Goal: Task Accomplishment & Management: Manage account settings

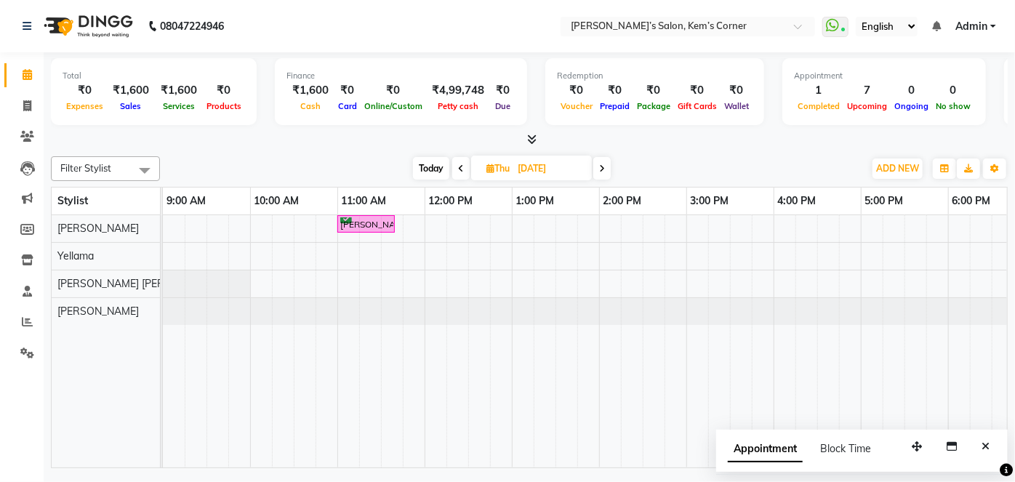
click at [603, 165] on icon at bounding box center [602, 168] width 6 height 9
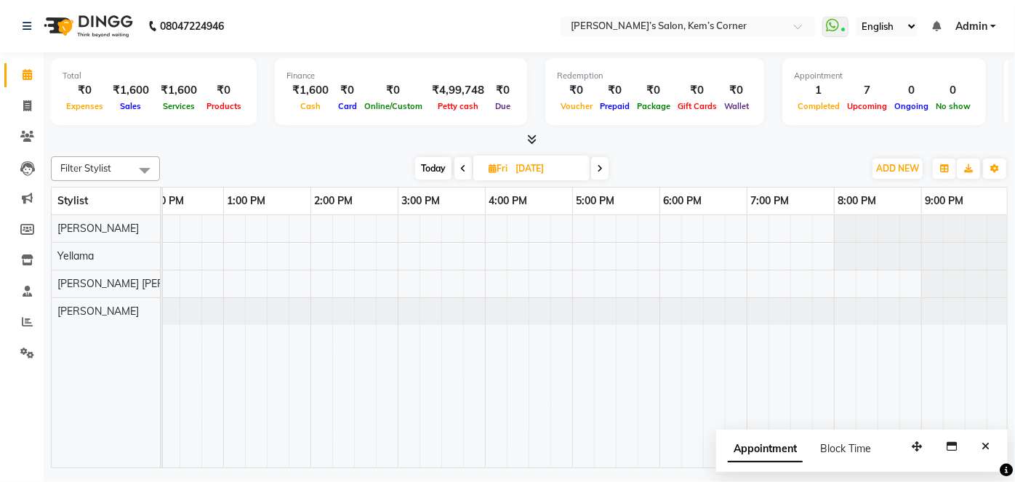
click at [433, 169] on span "Today" at bounding box center [433, 168] width 36 height 23
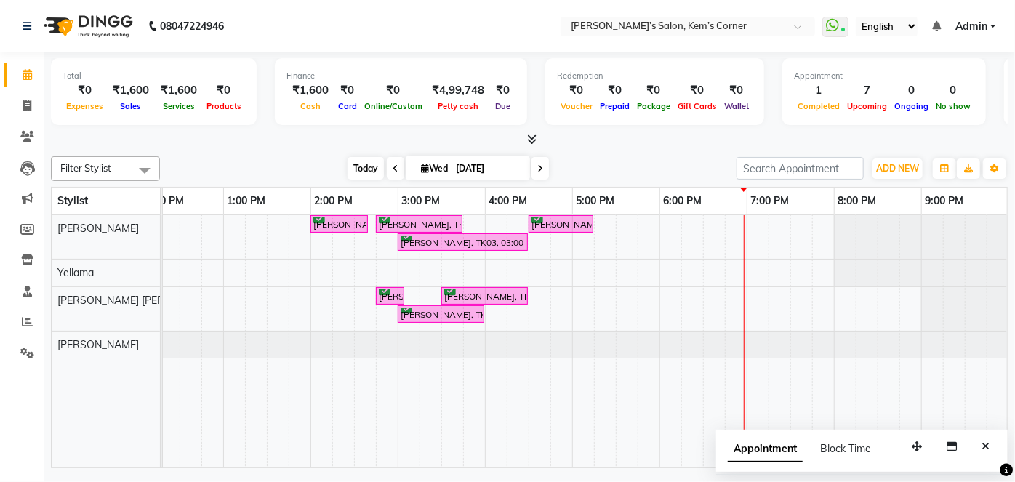
click at [358, 165] on span "Today" at bounding box center [366, 168] width 36 height 23
click at [539, 169] on icon at bounding box center [540, 168] width 6 height 9
type input "[DATE]"
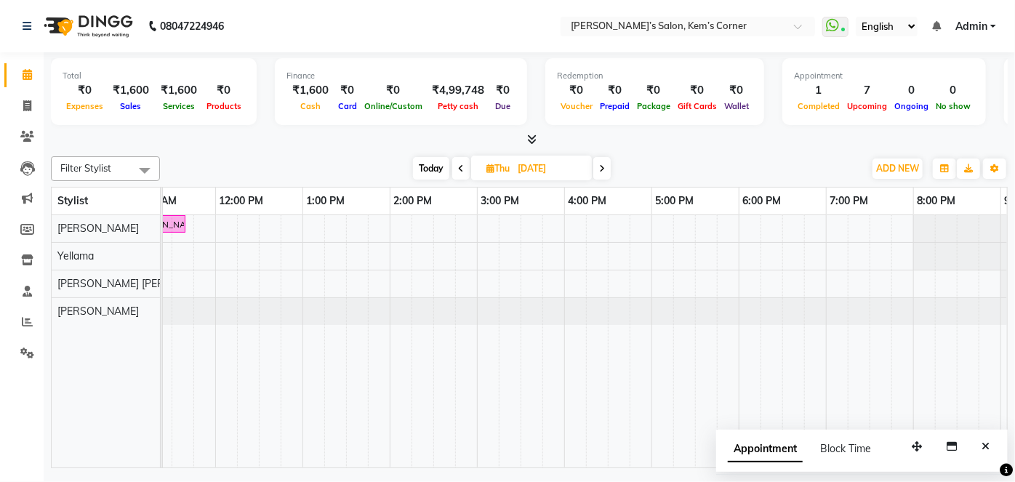
scroll to position [0, 0]
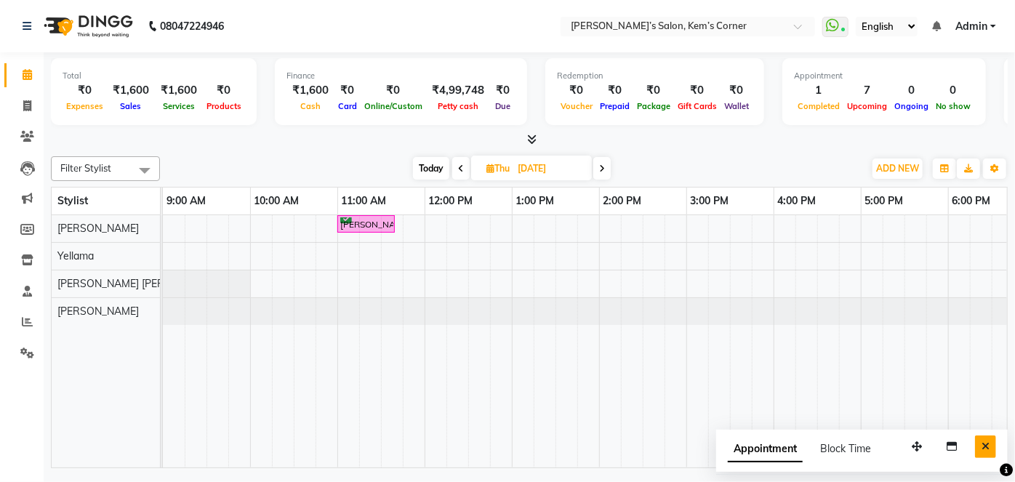
click at [987, 441] on icon "Close" at bounding box center [986, 446] width 8 height 10
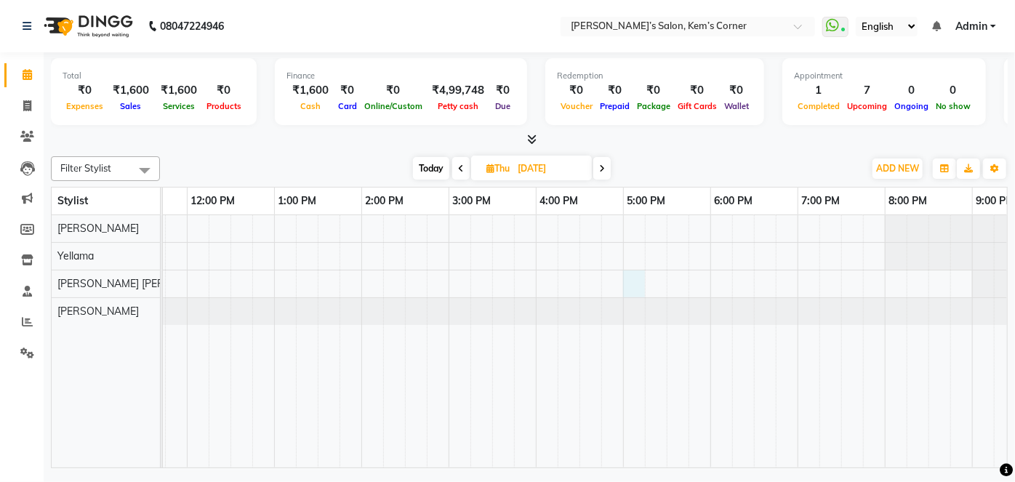
click at [636, 279] on div "[PERSON_NAME], 11:00 AM-11:40 AM, Haircut - [DEMOGRAPHIC_DATA] Hair Cut ([PERSO…" at bounding box center [492, 341] width 1134 height 252
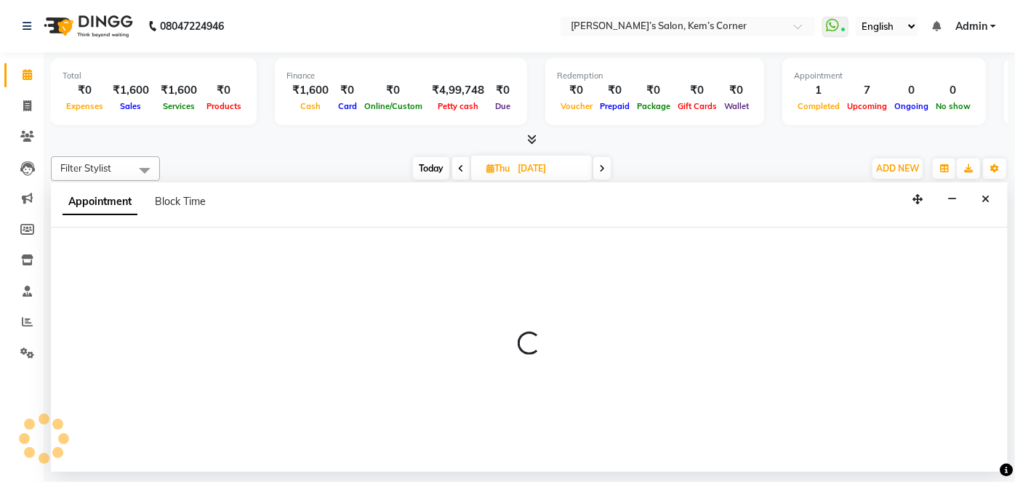
select select "62914"
select select "1020"
select select "tentative"
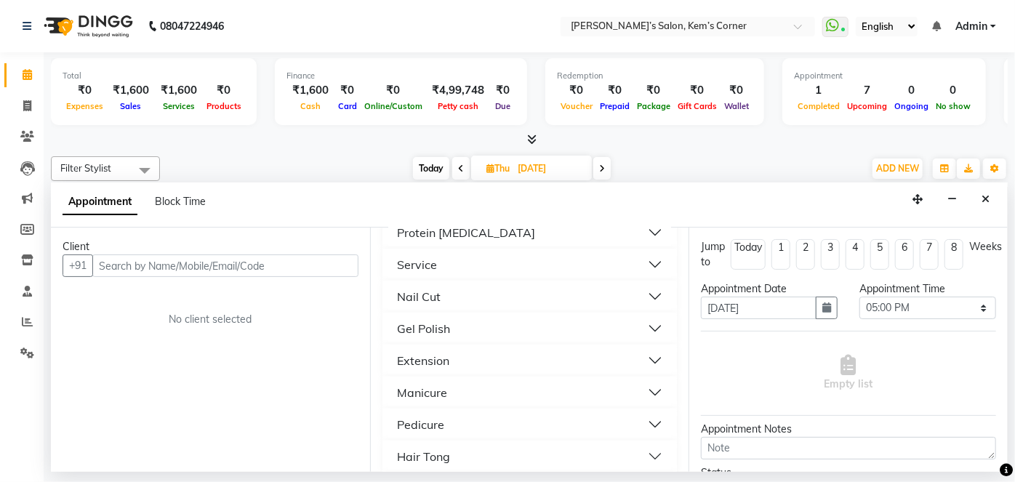
click at [574, 380] on button "Manicure" at bounding box center [530, 393] width 284 height 26
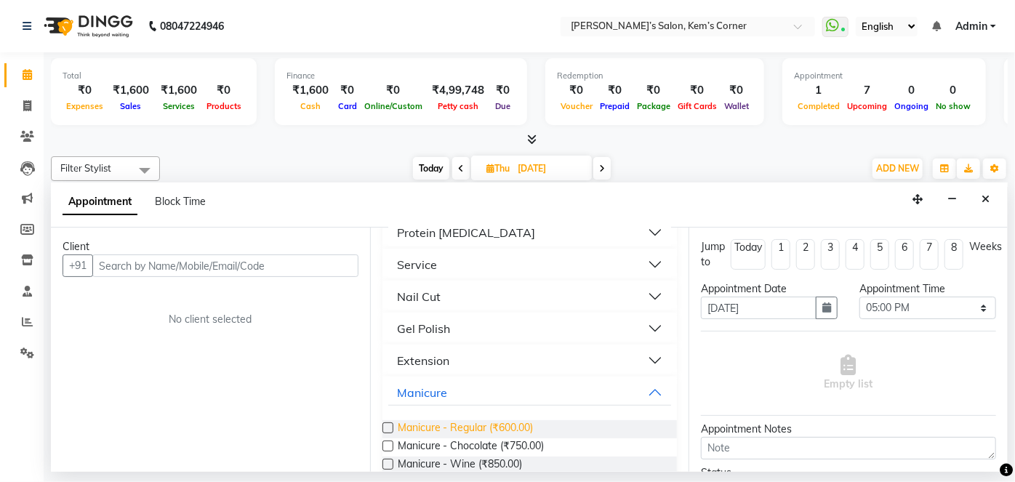
click at [502, 420] on span "Manicure - Regular (₹600.00)" at bounding box center [466, 429] width 136 height 18
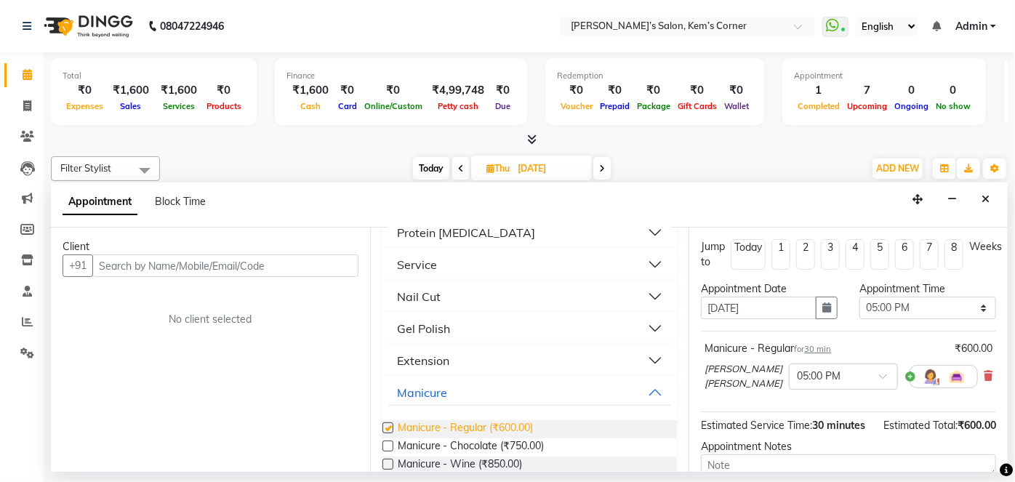
checkbox input "false"
click at [643, 381] on button "Manicure" at bounding box center [530, 393] width 284 height 26
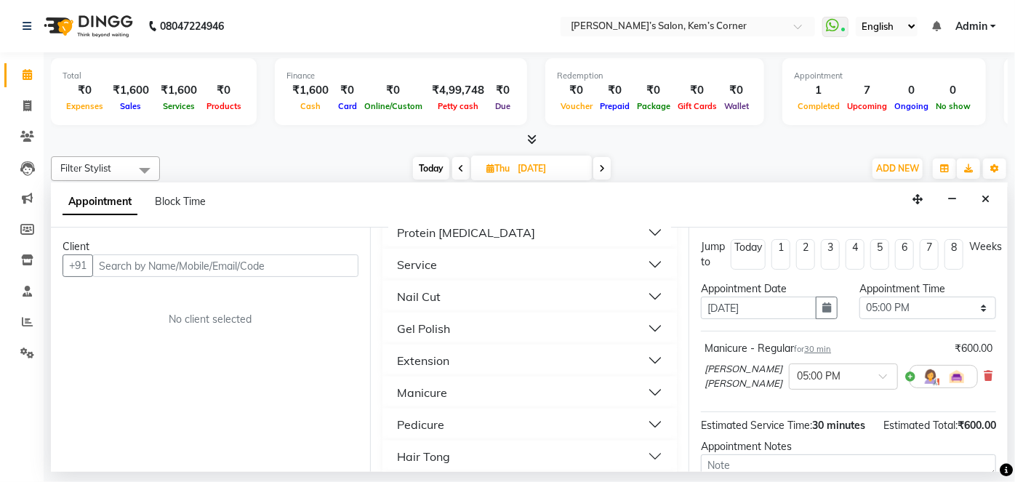
click at [566, 417] on button "Pedicure" at bounding box center [530, 425] width 284 height 26
click at [537, 452] on div "Pedicure - Regular (₹850.00)" at bounding box center [529, 461] width 295 height 18
click at [508, 452] on span "Pedicure - Regular (₹850.00)" at bounding box center [465, 461] width 134 height 18
checkbox input "false"
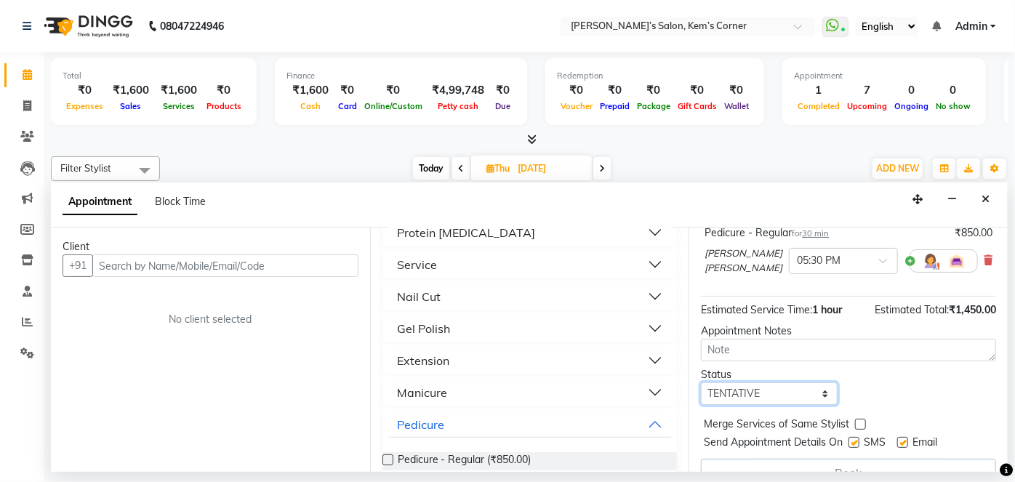
click at [806, 386] on select "Select TENTATIVE CONFIRM UPCOMING" at bounding box center [769, 393] width 137 height 23
select select "confirm booking"
click at [701, 382] on select "Select TENTATIVE CONFIRM UPCOMING" at bounding box center [769, 393] width 137 height 23
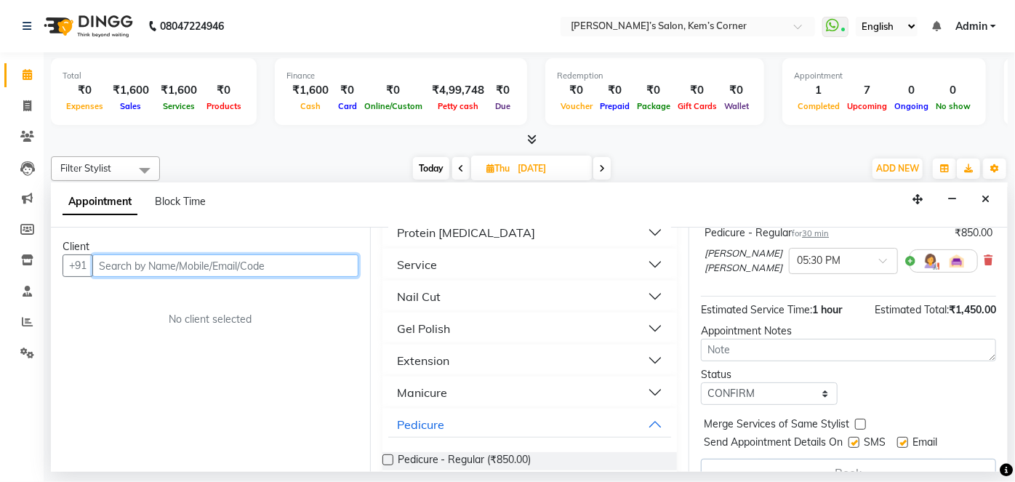
click at [274, 264] on input "text" at bounding box center [225, 266] width 266 height 23
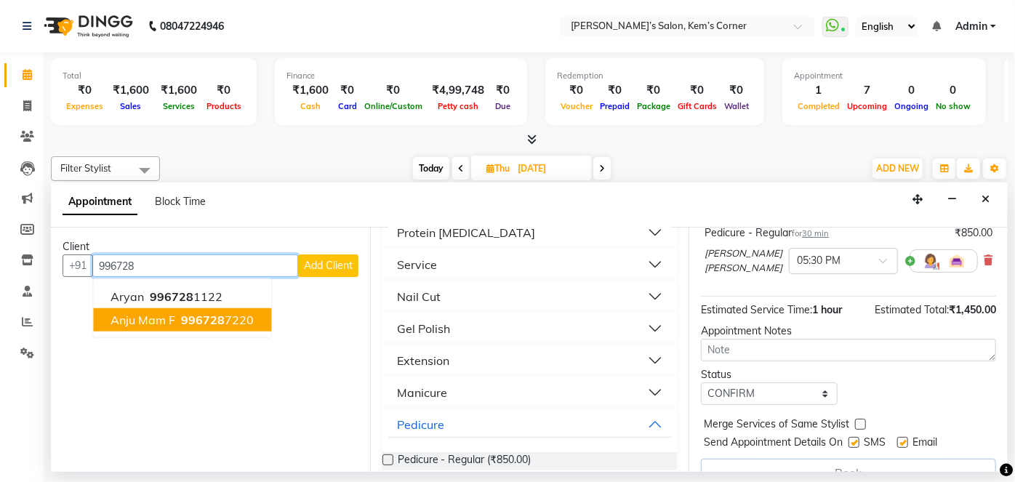
click at [167, 317] on span "Anju mam f" at bounding box center [143, 320] width 65 height 15
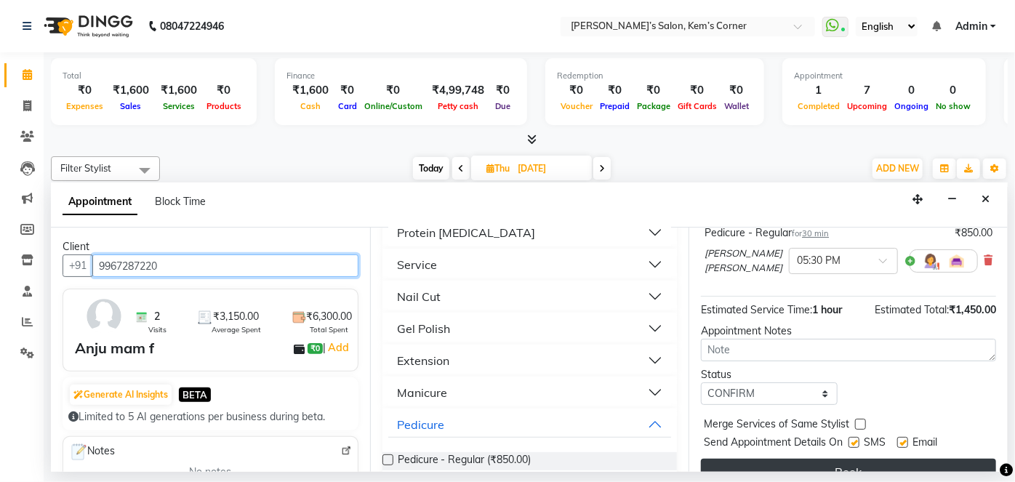
type input "9967287220"
click at [757, 465] on button "Book" at bounding box center [848, 472] width 295 height 26
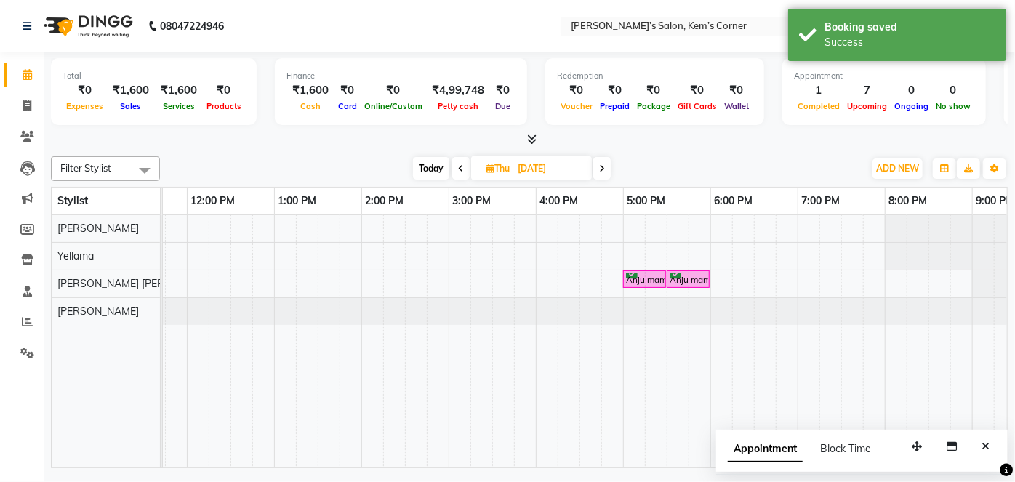
click at [422, 163] on span "Today" at bounding box center [431, 168] width 36 height 23
type input "[DATE]"
